Goal: Task Accomplishment & Management: Complete application form

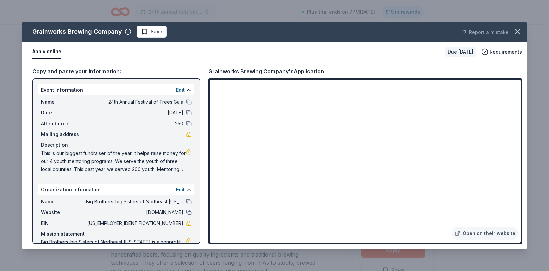
scroll to position [303, 0]
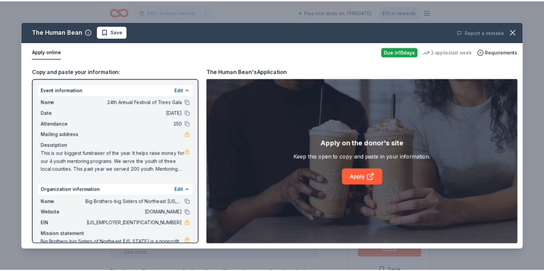
scroll to position [67, 0]
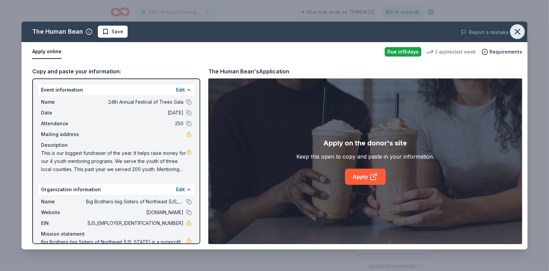
click at [519, 33] on icon "button" at bounding box center [517, 31] width 9 height 9
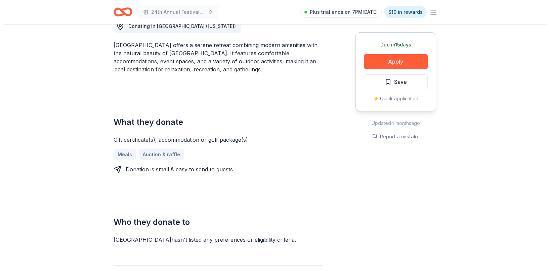
scroll to position [168, 0]
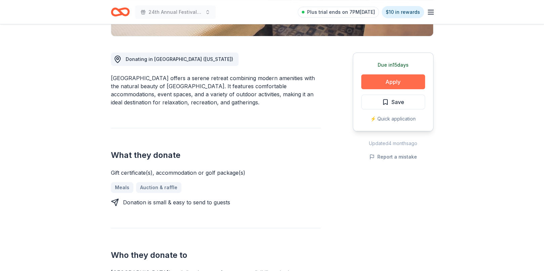
click at [385, 80] on button "Apply" at bounding box center [393, 81] width 64 height 15
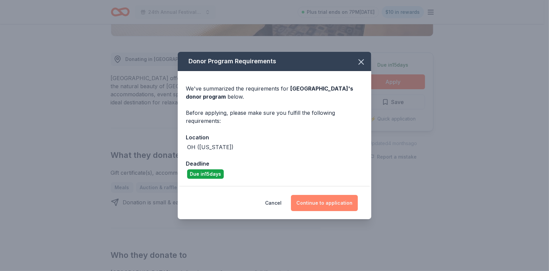
click at [327, 202] on button "Continue to application" at bounding box center [324, 203] width 67 height 16
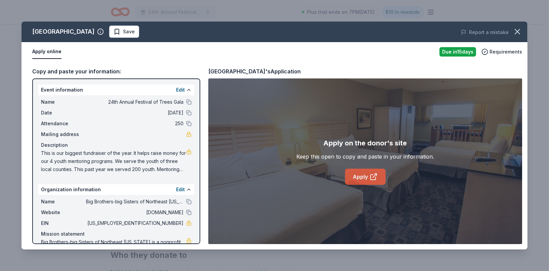
click at [352, 180] on link "Apply" at bounding box center [365, 176] width 41 height 16
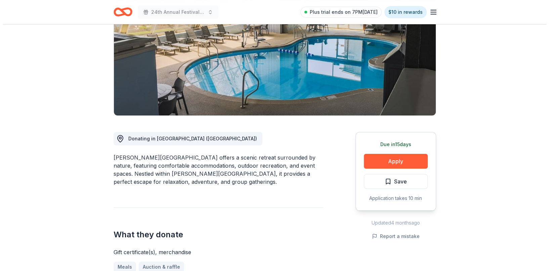
scroll to position [101, 0]
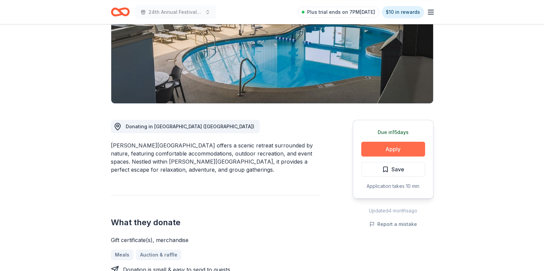
click at [396, 145] on button "Apply" at bounding box center [393, 149] width 64 height 15
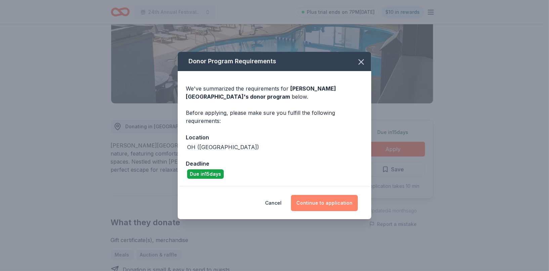
click at [325, 205] on button "Continue to application" at bounding box center [324, 203] width 67 height 16
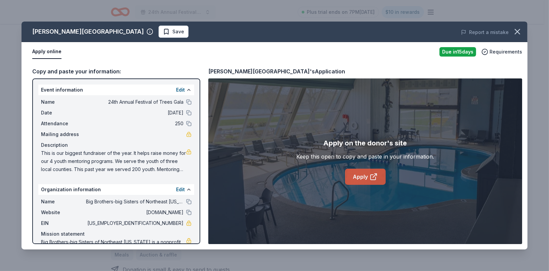
click at [355, 177] on link "Apply" at bounding box center [365, 176] width 41 height 16
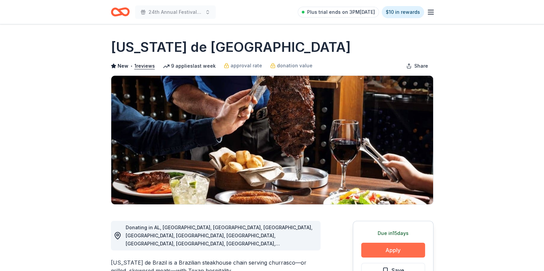
click at [378, 254] on button "Apply" at bounding box center [393, 249] width 64 height 15
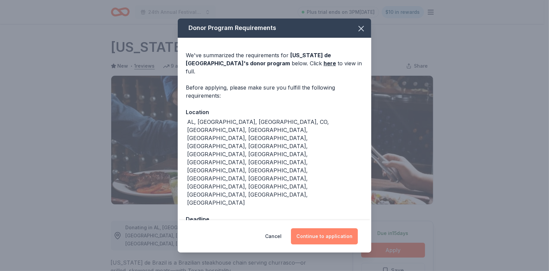
click at [307, 228] on button "Continue to application" at bounding box center [324, 236] width 67 height 16
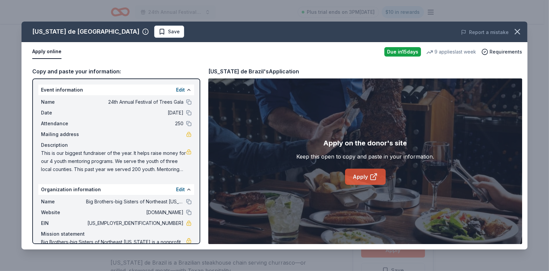
click at [352, 175] on link "Apply" at bounding box center [365, 176] width 41 height 16
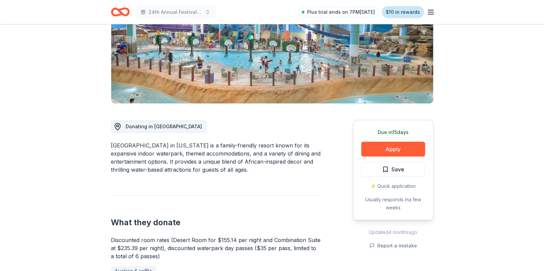
scroll to position [101, 0]
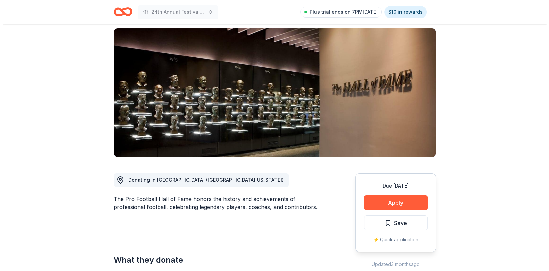
scroll to position [67, 0]
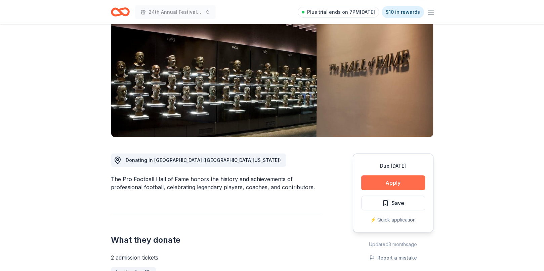
click at [376, 183] on button "Apply" at bounding box center [393, 182] width 64 height 15
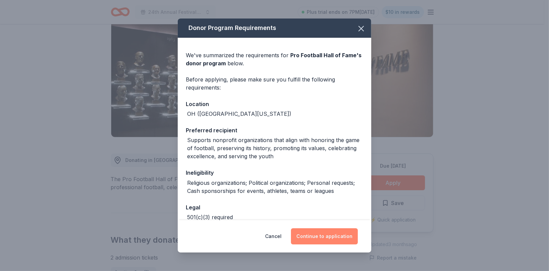
click at [311, 236] on button "Continue to application" at bounding box center [324, 236] width 67 height 16
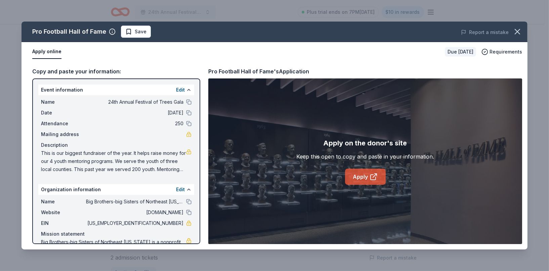
click at [366, 177] on link "Apply" at bounding box center [365, 176] width 41 height 16
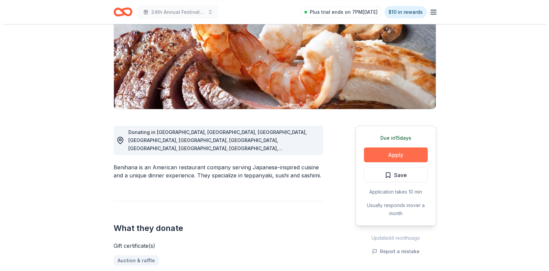
scroll to position [101, 0]
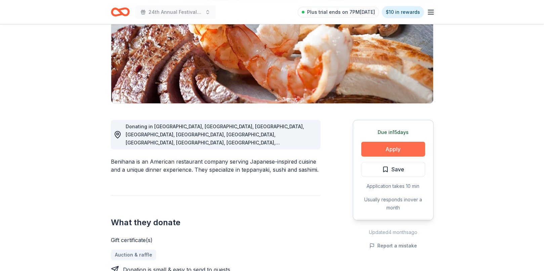
click at [386, 149] on button "Apply" at bounding box center [393, 149] width 64 height 15
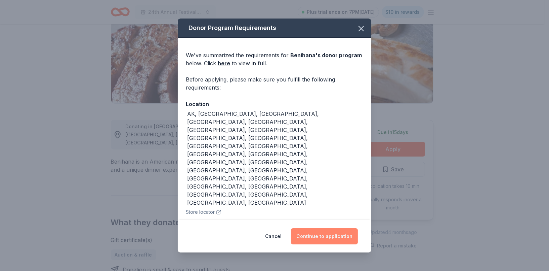
drag, startPoint x: 318, startPoint y: 240, endPoint x: 314, endPoint y: 240, distance: 4.0
click at [317, 240] on button "Continue to application" at bounding box center [324, 236] width 67 height 16
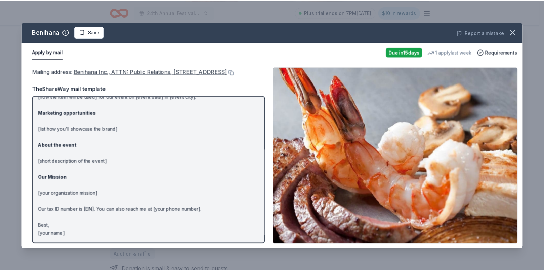
scroll to position [41, 0]
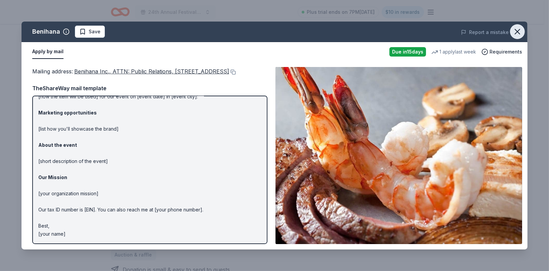
click at [516, 31] on icon "button" at bounding box center [517, 31] width 9 height 9
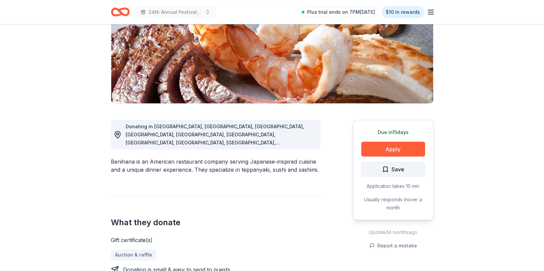
click at [384, 169] on span "Save" at bounding box center [393, 169] width 22 height 9
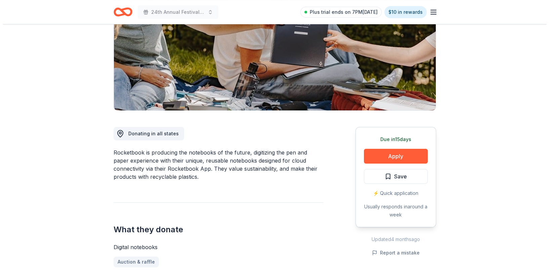
scroll to position [101, 0]
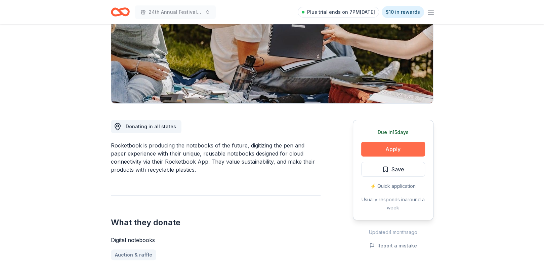
click at [396, 149] on button "Apply" at bounding box center [393, 149] width 64 height 15
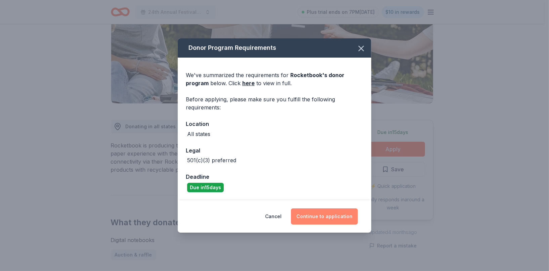
click at [314, 216] on button "Continue to application" at bounding box center [324, 216] width 67 height 16
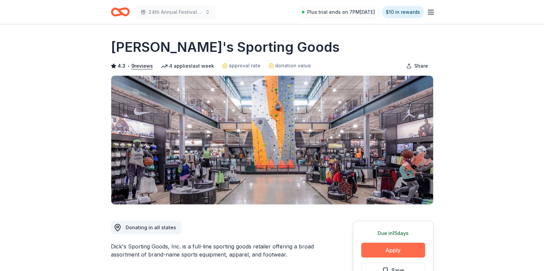
click at [370, 253] on button "Apply" at bounding box center [393, 249] width 64 height 15
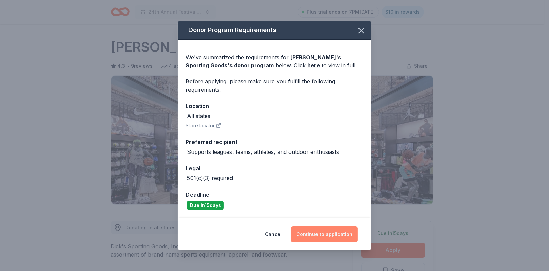
click at [310, 238] on button "Continue to application" at bounding box center [324, 234] width 67 height 16
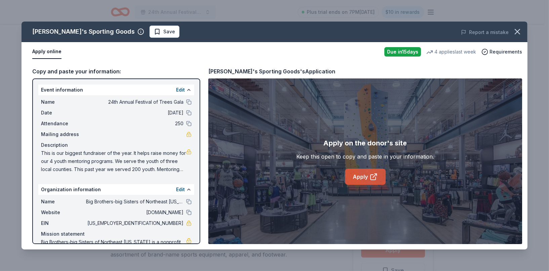
click at [375, 175] on icon at bounding box center [375, 175] width 4 height 4
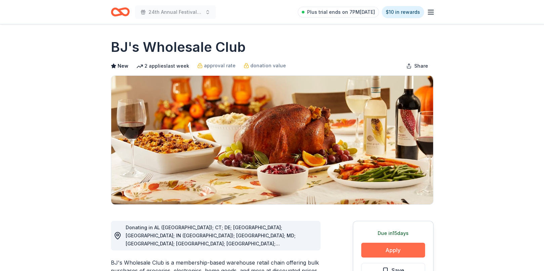
click at [389, 249] on button "Apply" at bounding box center [393, 249] width 64 height 15
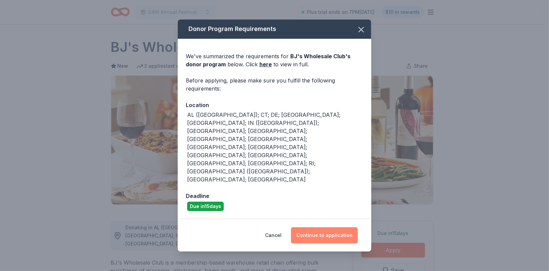
click at [319, 227] on button "Continue to application" at bounding box center [324, 235] width 67 height 16
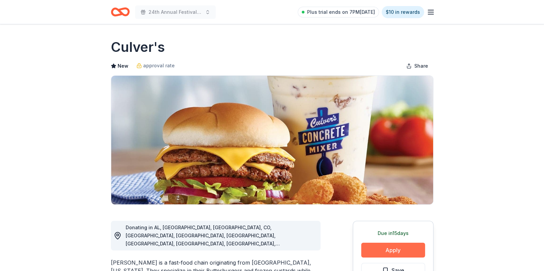
click at [384, 248] on button "Apply" at bounding box center [393, 249] width 64 height 15
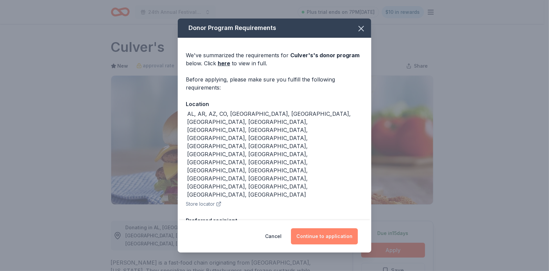
click at [333, 232] on button "Continue to application" at bounding box center [324, 236] width 67 height 16
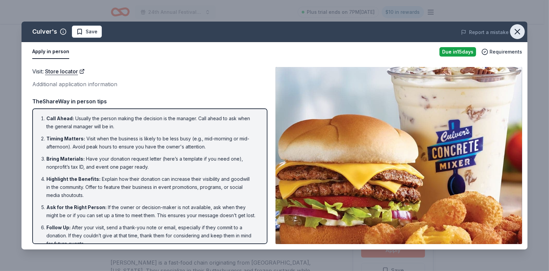
click at [520, 32] on icon "button" at bounding box center [517, 31] width 9 height 9
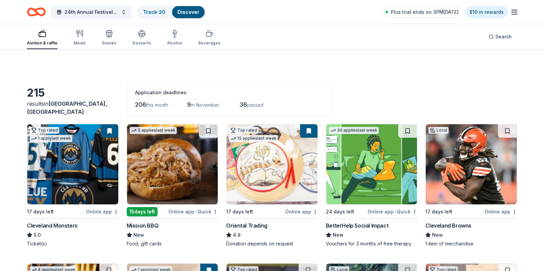
scroll to position [3100, 0]
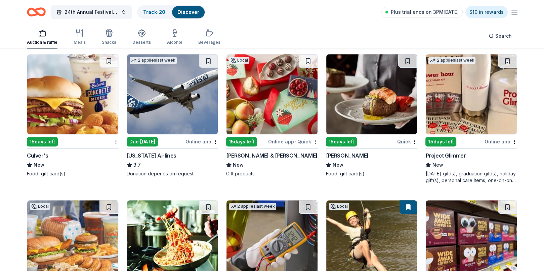
click at [231, 139] on div "15 days left" at bounding box center [241, 141] width 31 height 9
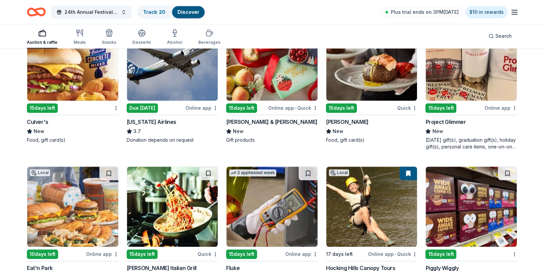
click at [344, 106] on div "15 days left" at bounding box center [341, 107] width 31 height 9
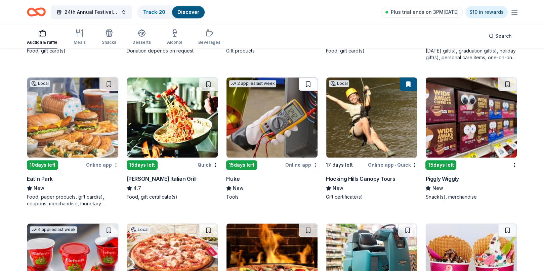
scroll to position [3234, 0]
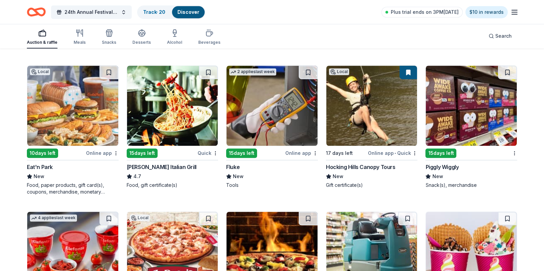
click at [141, 160] on hr at bounding box center [173, 160] width 92 height 0
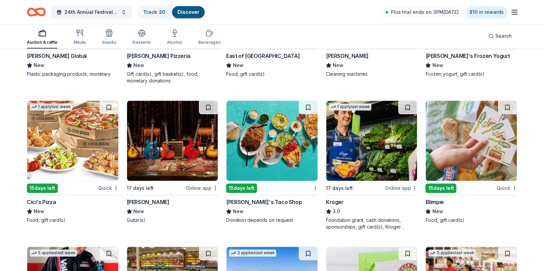
scroll to position [3525, 0]
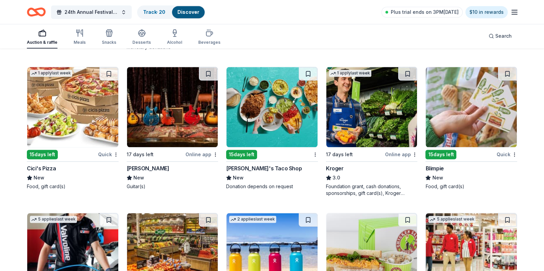
click at [164, 132] on img at bounding box center [172, 107] width 91 height 80
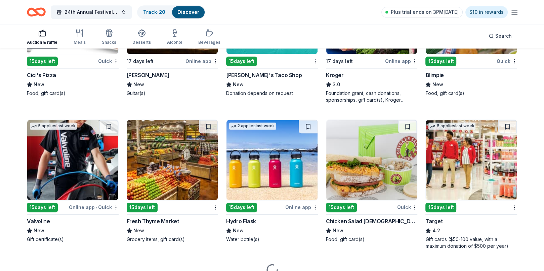
scroll to position [3625, 0]
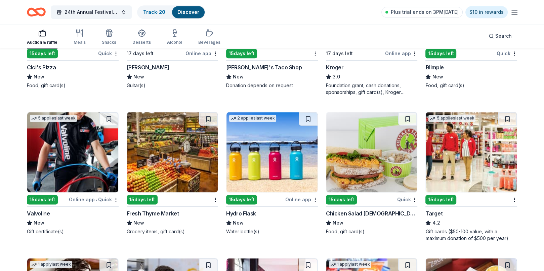
click at [246, 198] on div "15 days left" at bounding box center [241, 199] width 31 height 9
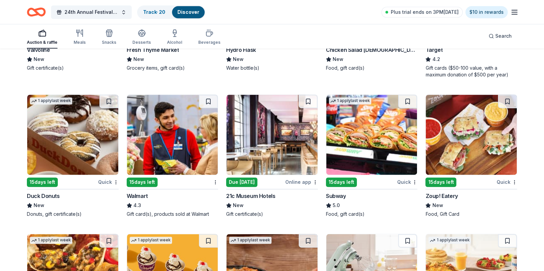
scroll to position [3793, 0]
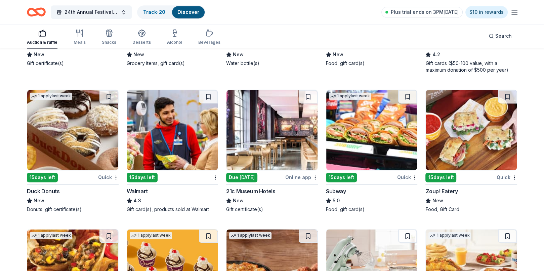
click at [240, 178] on div "Due today" at bounding box center [241, 176] width 31 height 9
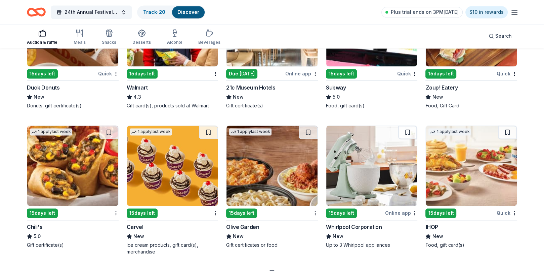
scroll to position [3861, 0]
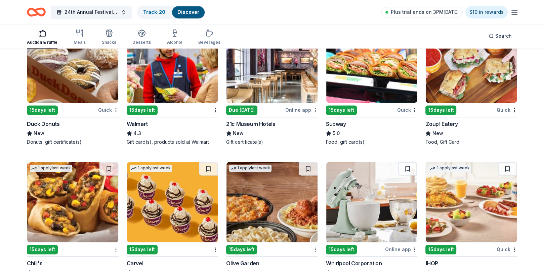
click at [342, 106] on div "15 days left" at bounding box center [341, 109] width 31 height 9
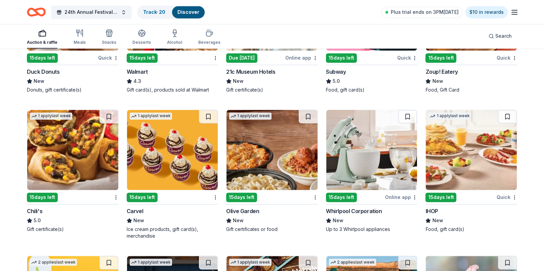
scroll to position [3928, 0]
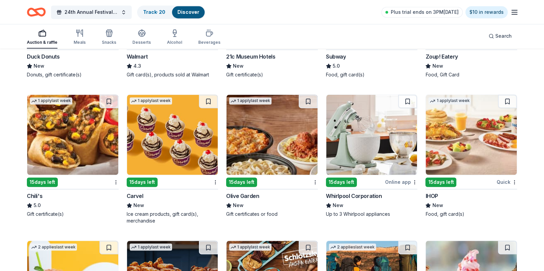
click at [267, 149] on img at bounding box center [272, 134] width 91 height 80
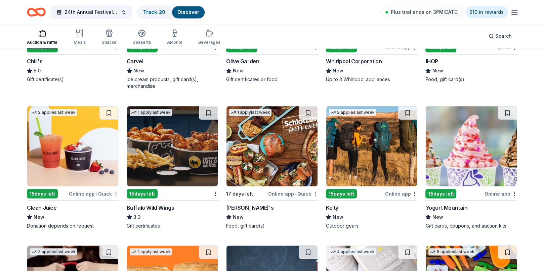
scroll to position [4096, 0]
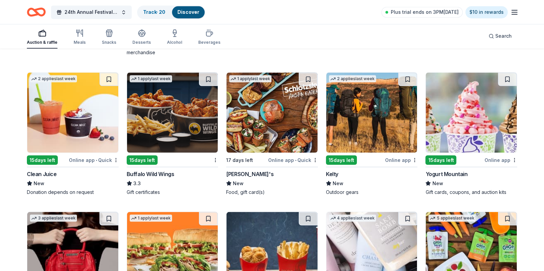
click at [192, 125] on img at bounding box center [172, 112] width 91 height 80
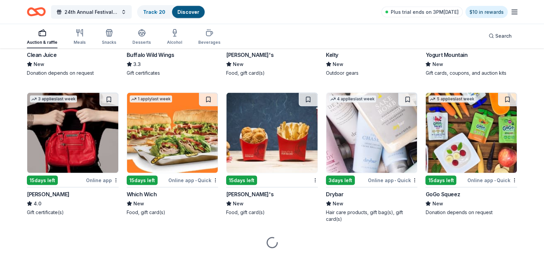
scroll to position [4218, 0]
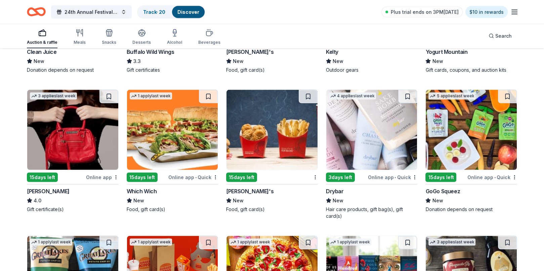
click at [60, 138] on img at bounding box center [72, 130] width 91 height 80
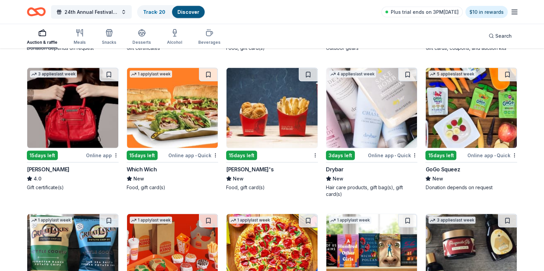
scroll to position [4251, 0]
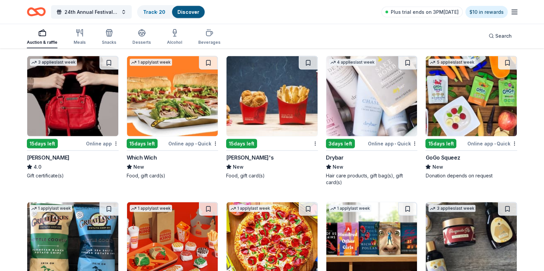
click at [331, 139] on div "3 days left" at bounding box center [340, 143] width 29 height 9
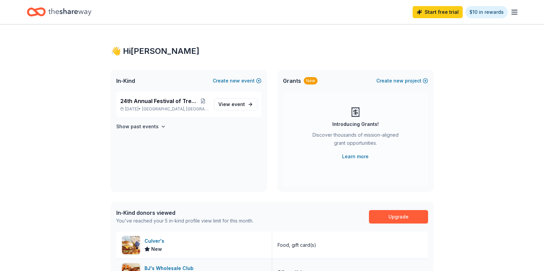
scroll to position [171, 0]
